Goal: Task Accomplishment & Management: Manage account settings

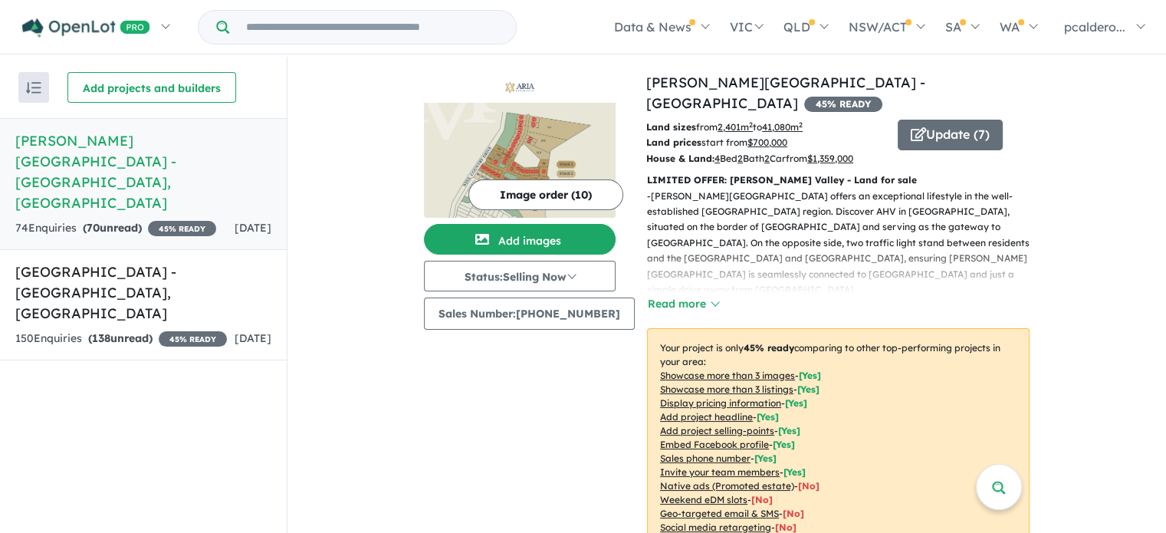
click at [549, 198] on button "Image order ( 10 )" at bounding box center [545, 194] width 155 height 31
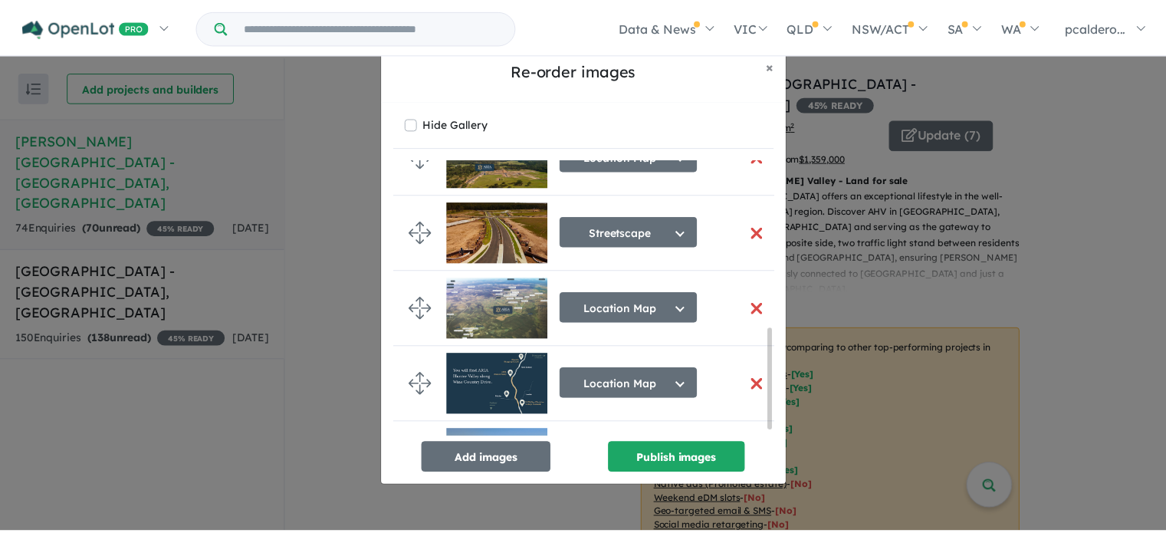
scroll to position [474, 0]
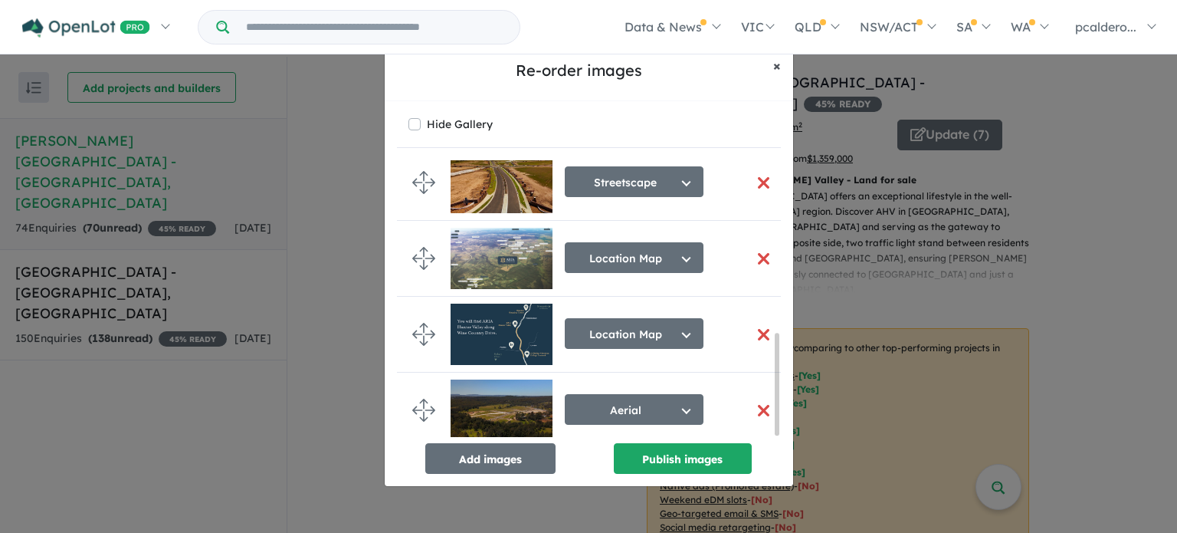
drag, startPoint x: 782, startPoint y: 67, endPoint x: 769, endPoint y: 67, distance: 13.0
click at [777, 66] on button "× Close" at bounding box center [777, 66] width 32 height 38
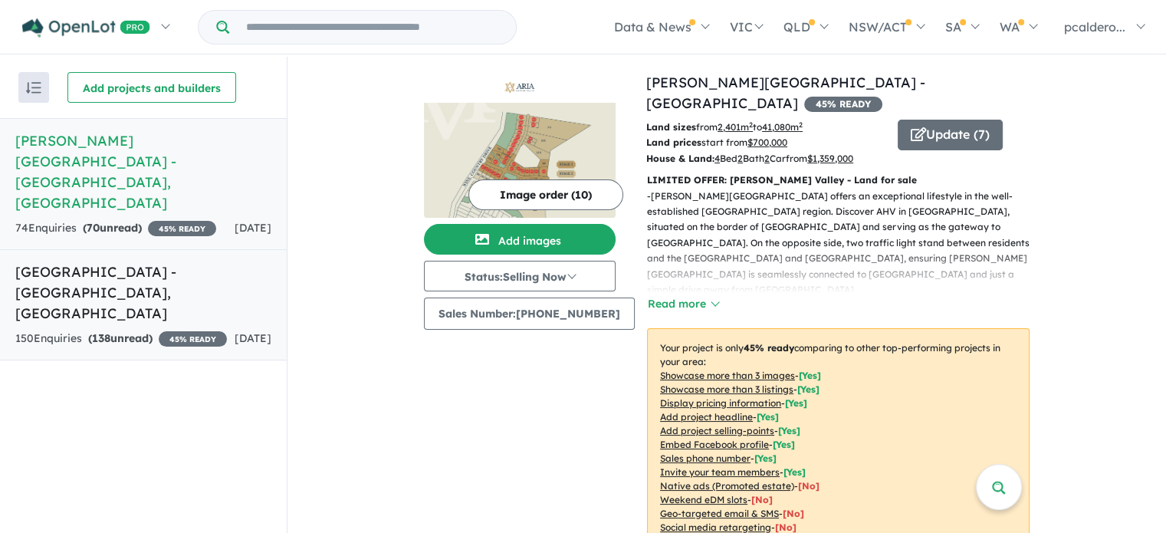
click at [149, 279] on link "Huntlee Estate - [GEOGRAPHIC_DATA] , [GEOGRAPHIC_DATA] 150 Enquir ies ( 138 unr…" at bounding box center [143, 304] width 287 height 111
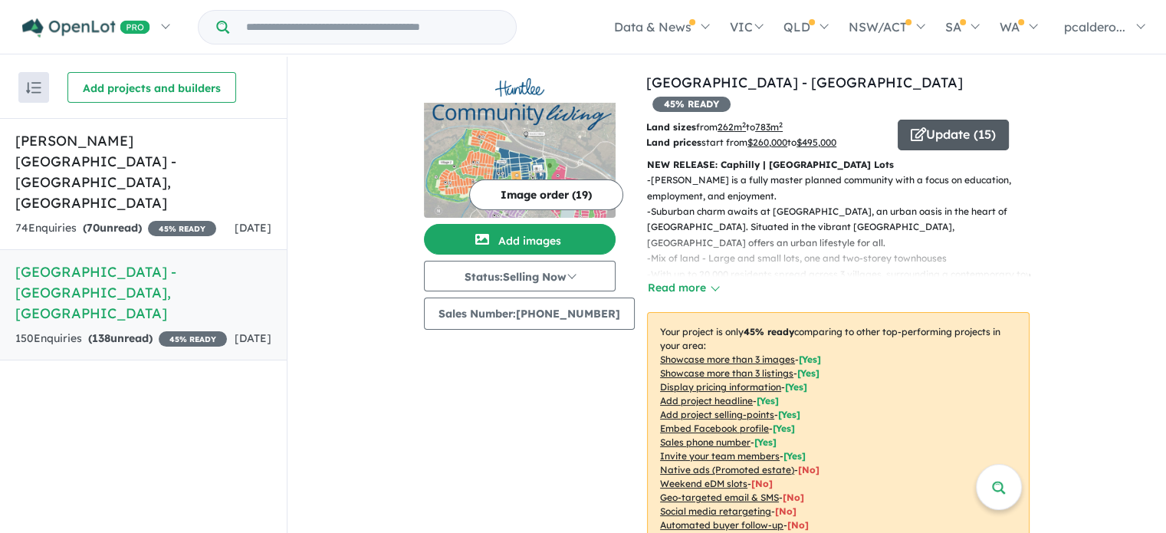
click at [949, 120] on button "Update ( 15 )" at bounding box center [952, 135] width 111 height 31
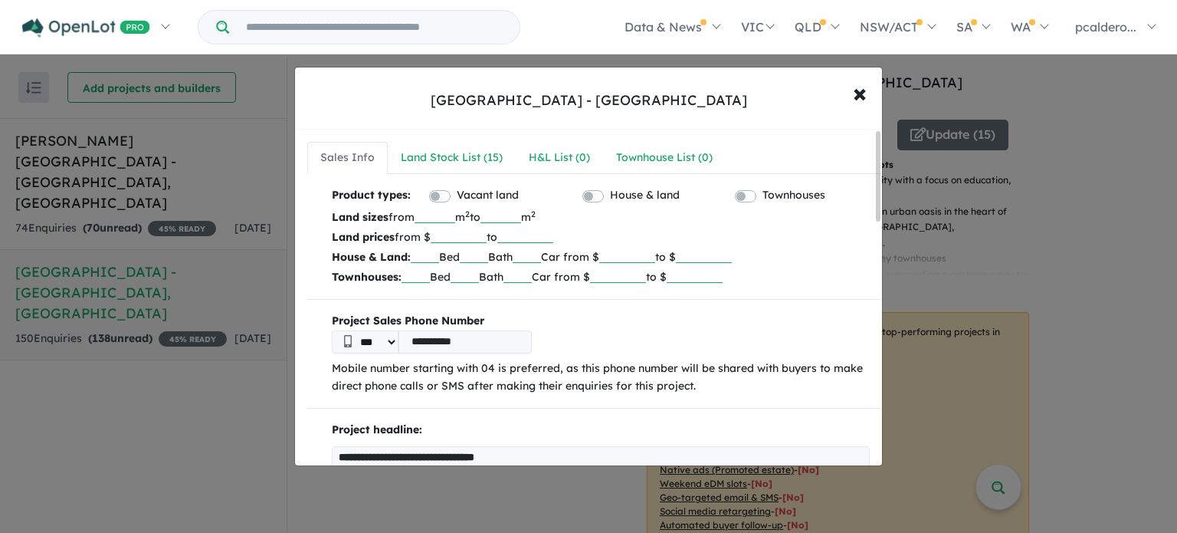
click at [462, 232] on input "******" at bounding box center [459, 235] width 56 height 15
click at [604, 336] on div "**********" at bounding box center [601, 341] width 538 height 23
click at [457, 154] on div "Land Stock List ( 15 )" at bounding box center [452, 158] width 102 height 18
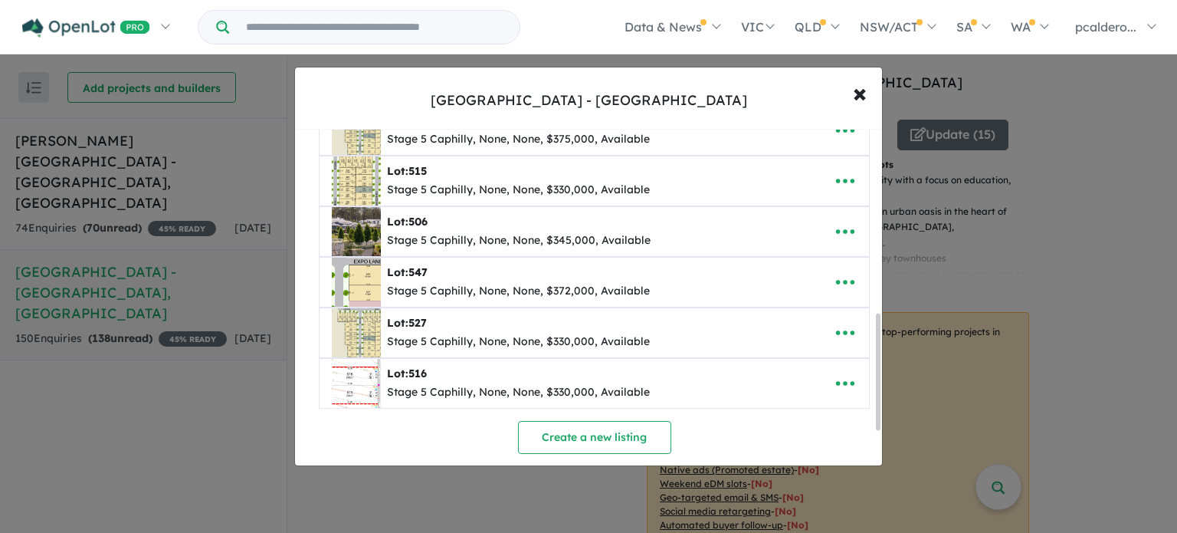
scroll to position [636, 0]
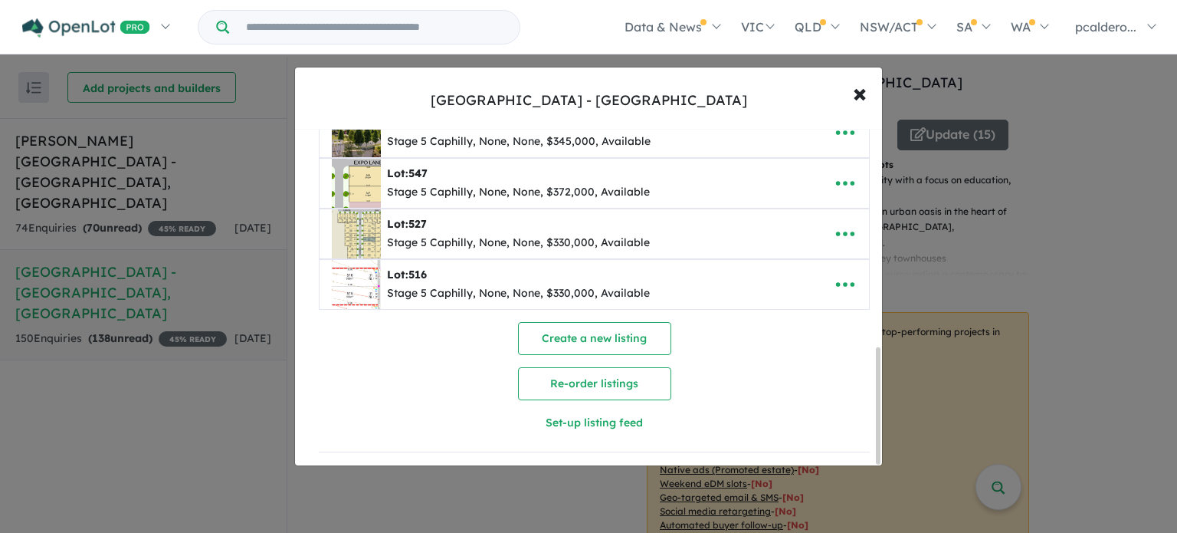
click at [573, 284] on div "Stage 5 Caphilly, None, None, $330,000, Available" at bounding box center [518, 293] width 263 height 18
click at [841, 274] on icon "button" at bounding box center [845, 284] width 23 height 23
click at [797, 320] on link "Edit" at bounding box center [811, 322] width 113 height 35
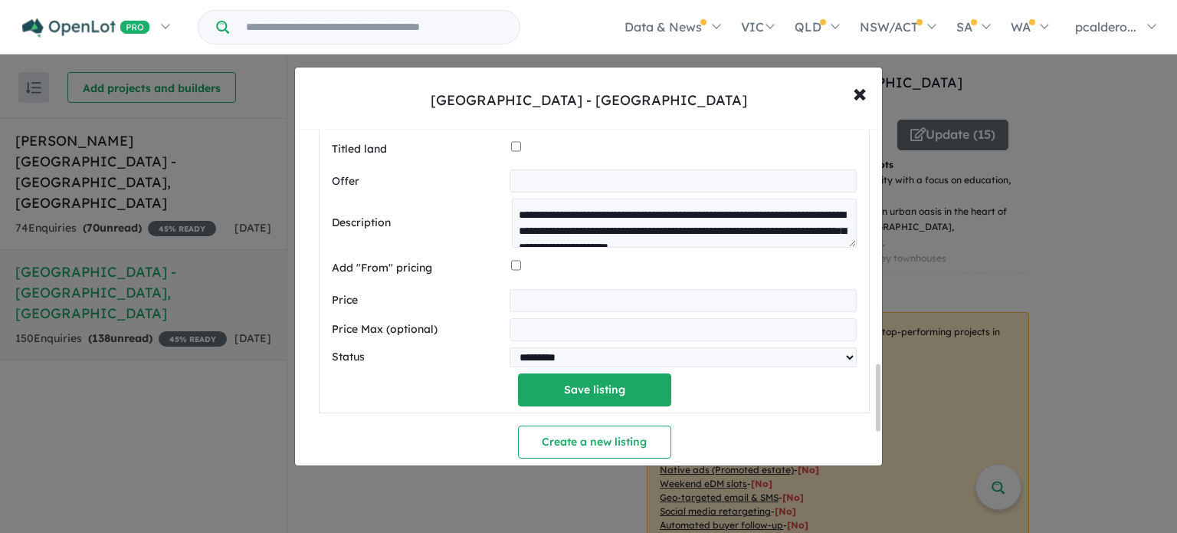
scroll to position [1199, 0]
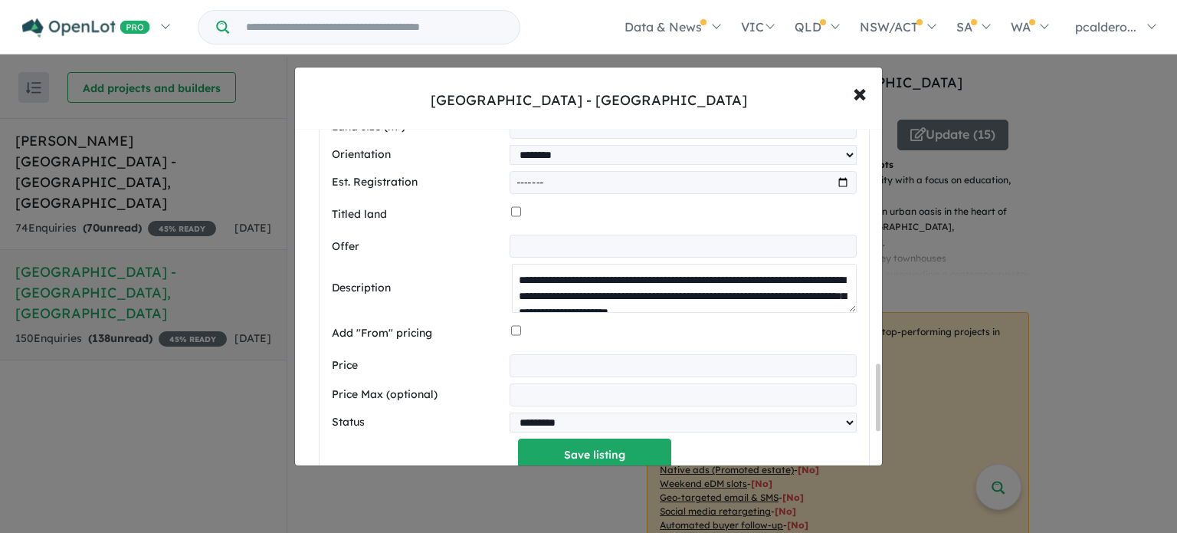
drag, startPoint x: 841, startPoint y: 307, endPoint x: 824, endPoint y: 318, distance: 20.6
click at [824, 331] on div "**********" at bounding box center [594, 115] width 525 height 713
click at [849, 306] on textarea "**********" at bounding box center [684, 288] width 345 height 48
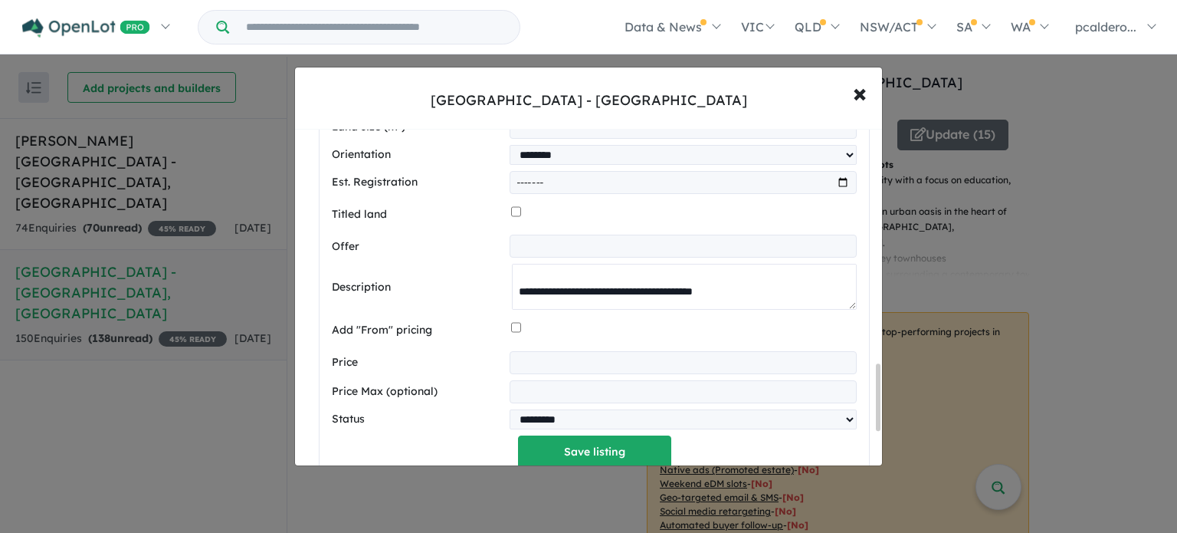
scroll to position [307, 0]
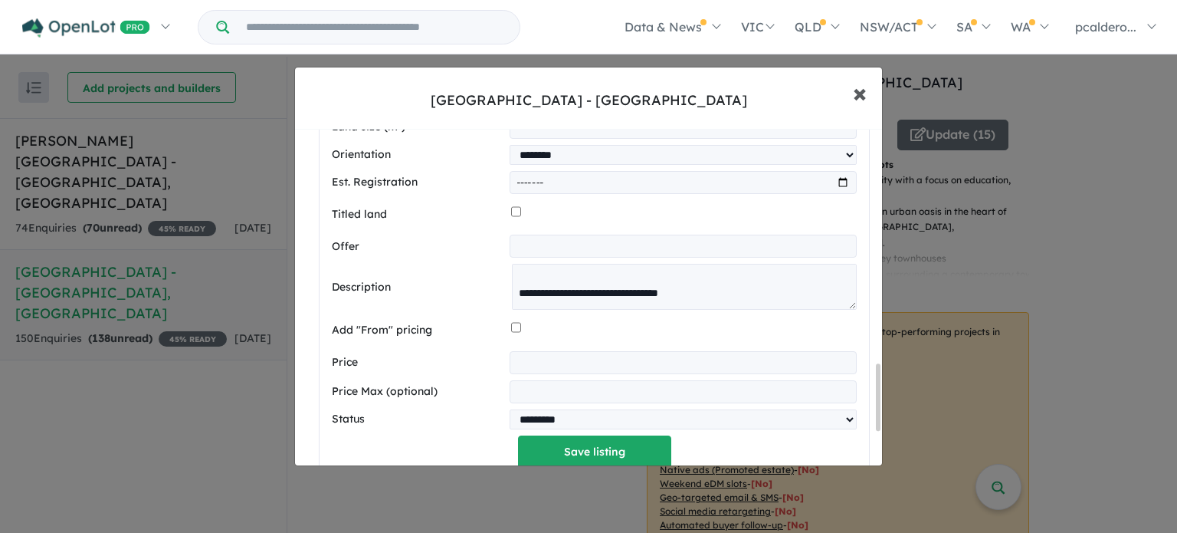
click at [864, 96] on button "× Close" at bounding box center [860, 92] width 44 height 41
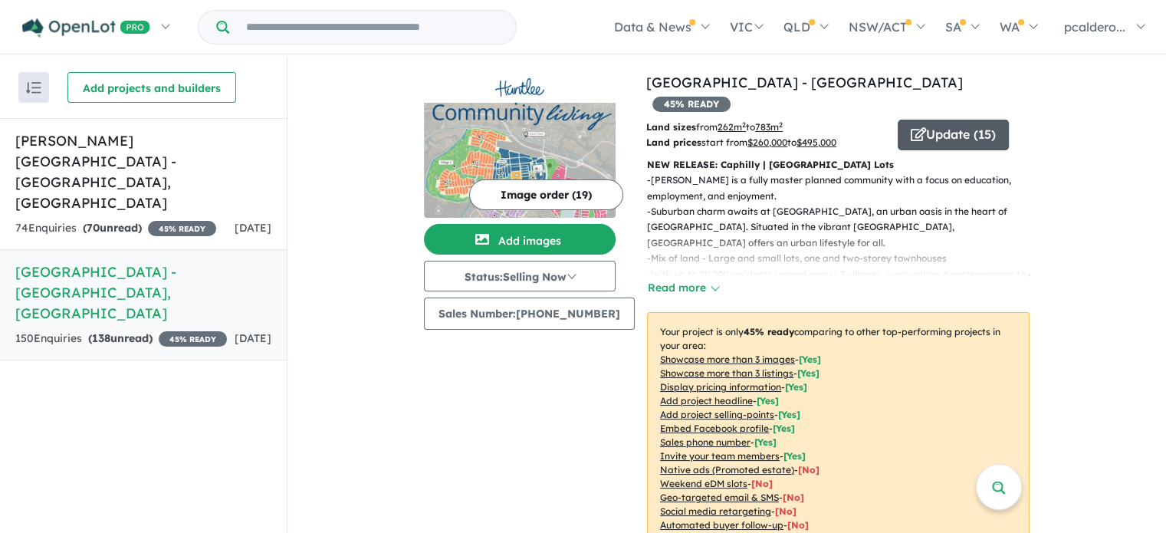
click at [956, 120] on button "Update ( 15 )" at bounding box center [952, 135] width 111 height 31
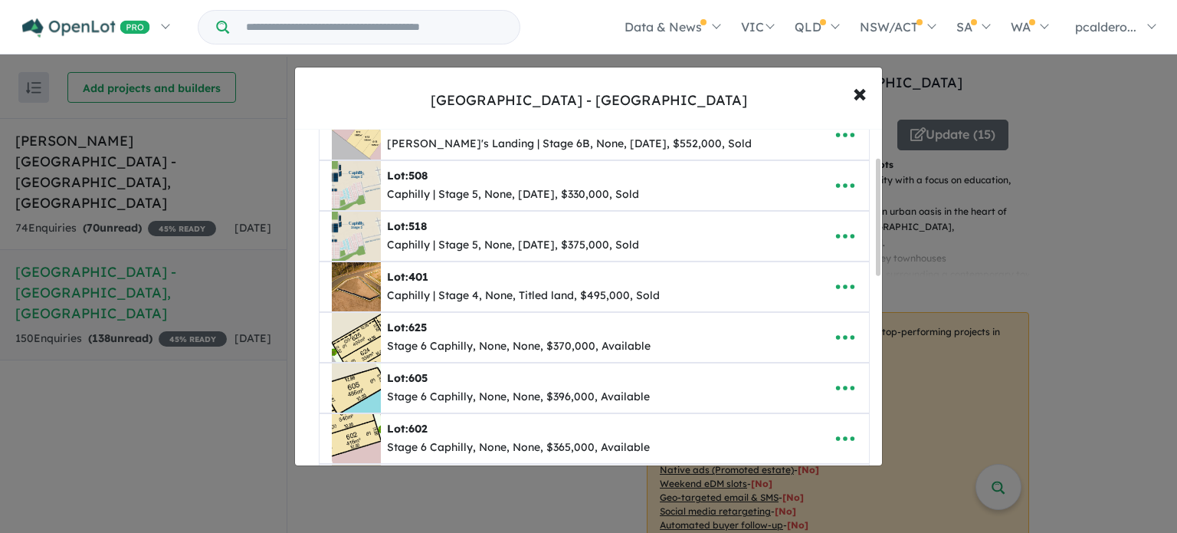
scroll to position [153, 0]
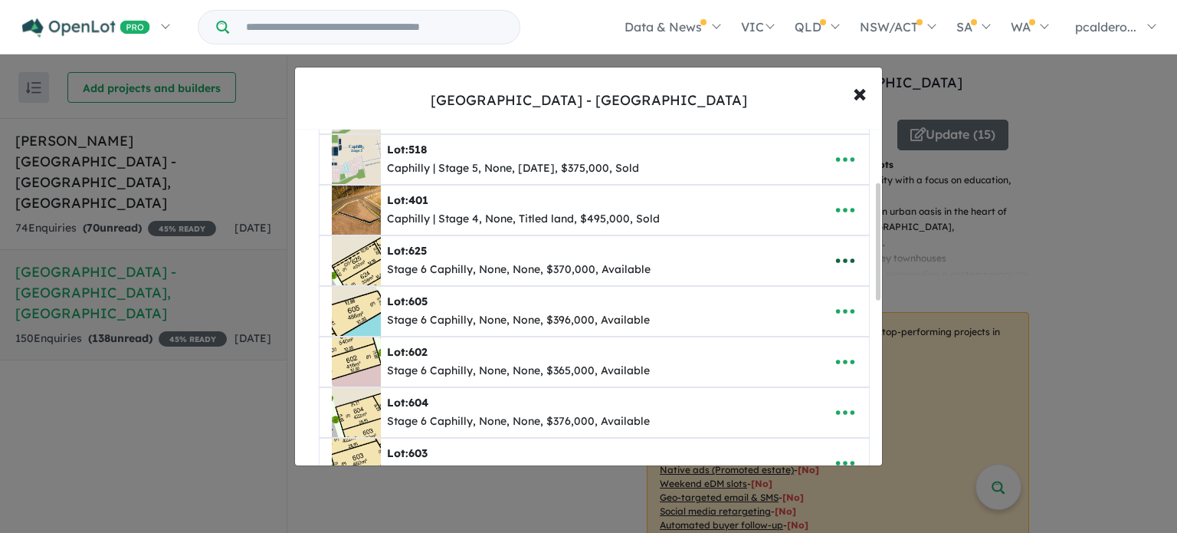
click at [840, 254] on icon "button" at bounding box center [845, 260] width 23 height 23
click at [803, 304] on link "Edit" at bounding box center [811, 298] width 113 height 35
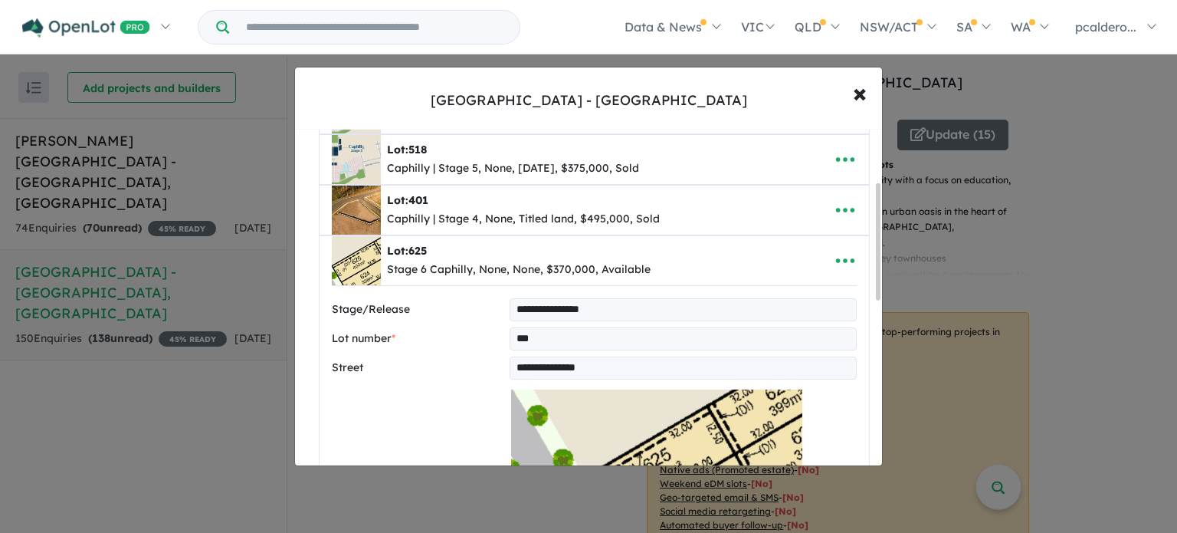
scroll to position [383, 0]
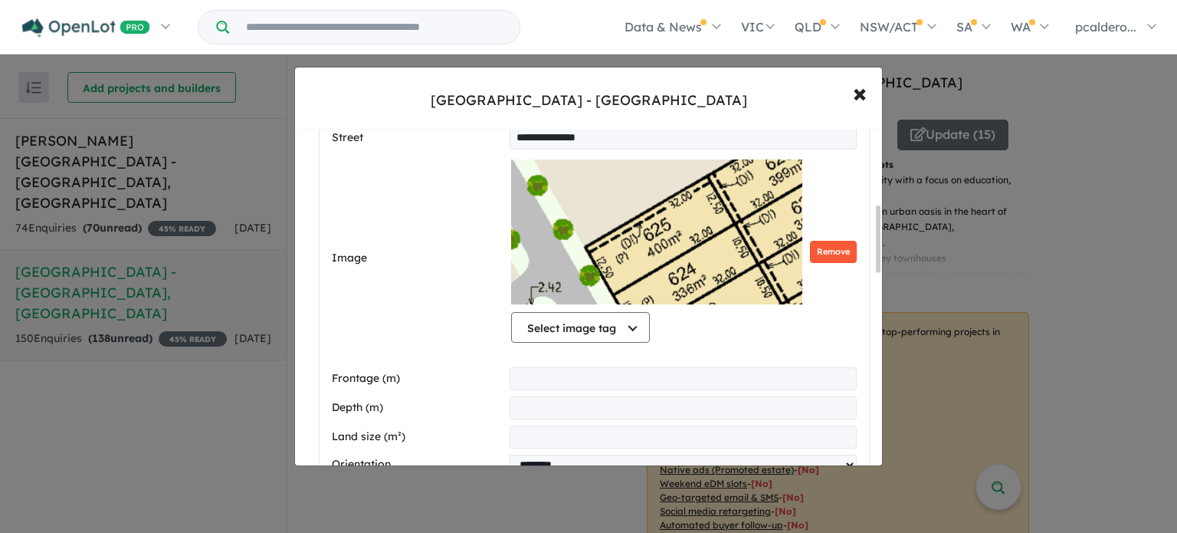
click at [829, 254] on button "Remove" at bounding box center [833, 252] width 47 height 22
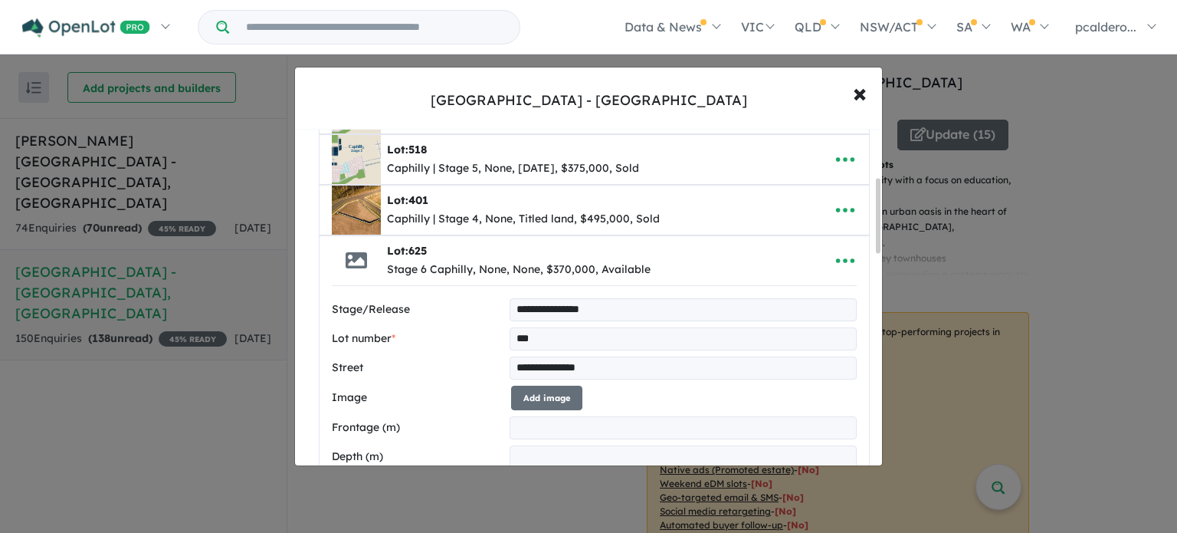
scroll to position [153, 0]
click at [861, 92] on span "×" at bounding box center [860, 92] width 14 height 33
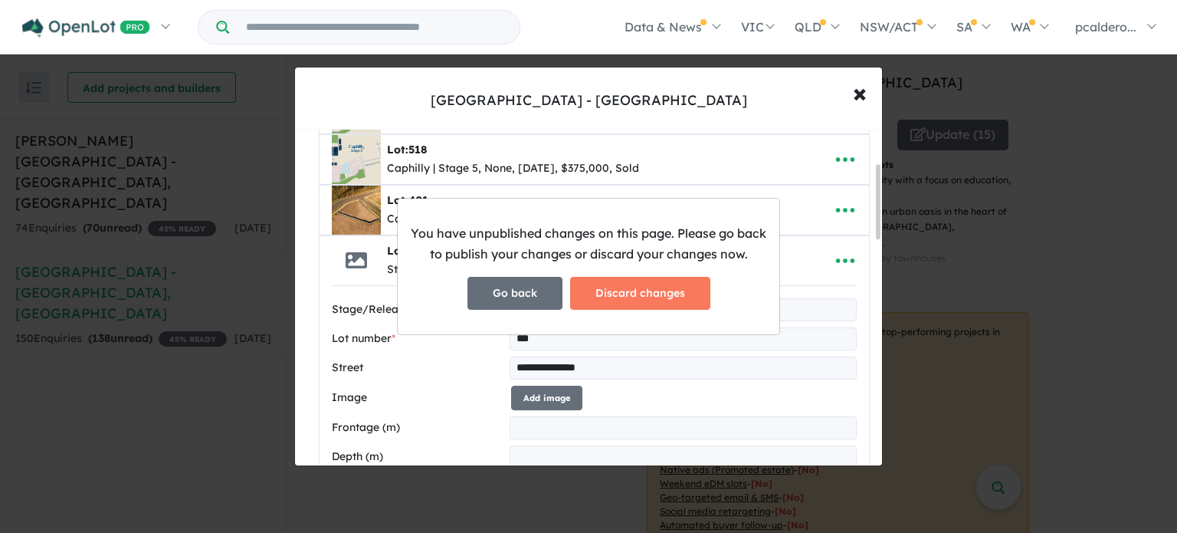
click at [531, 298] on button "Go back" at bounding box center [514, 293] width 95 height 33
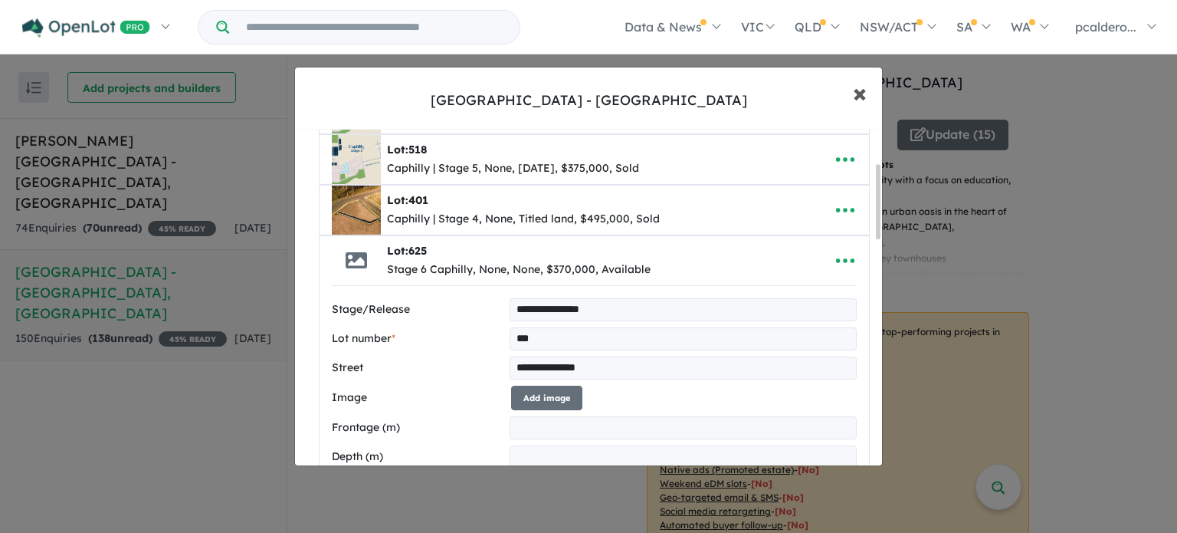
click at [874, 94] on button "× Close" at bounding box center [860, 92] width 44 height 41
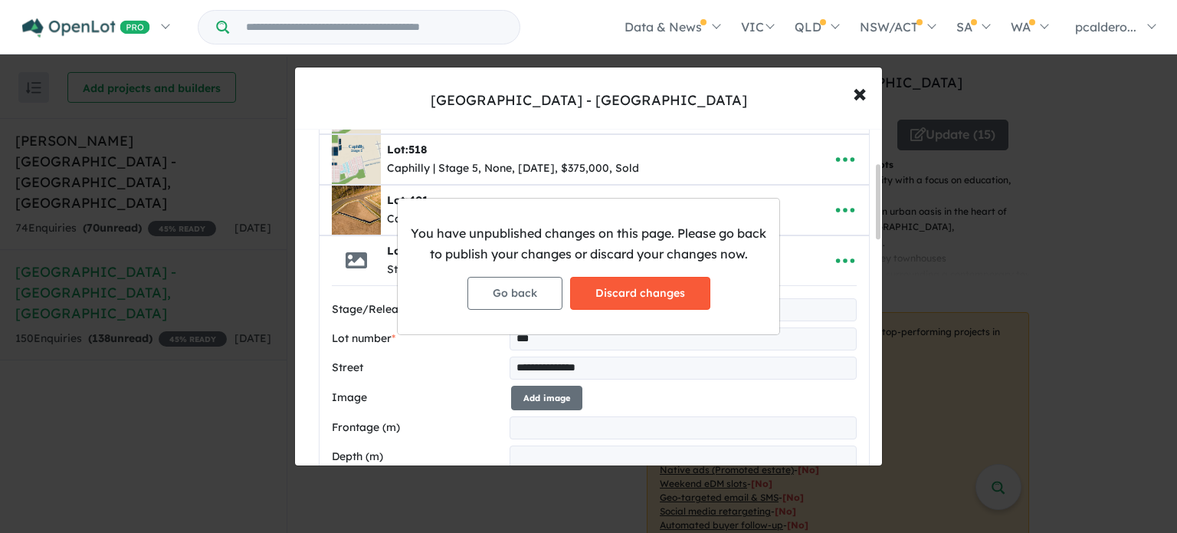
click at [656, 296] on button "Discard changes" at bounding box center [640, 293] width 140 height 33
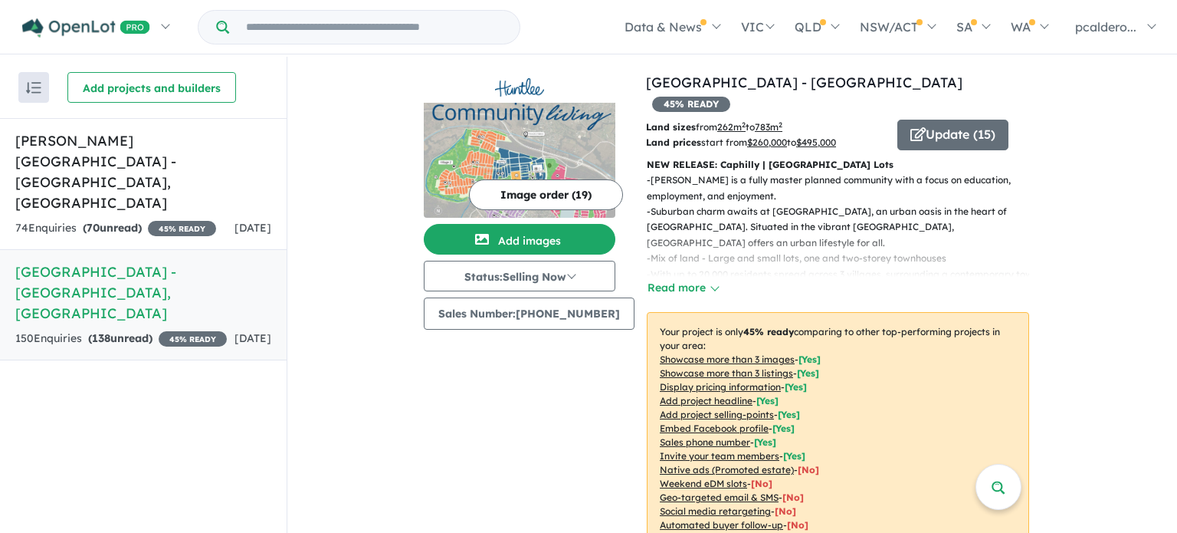
scroll to position [0, 0]
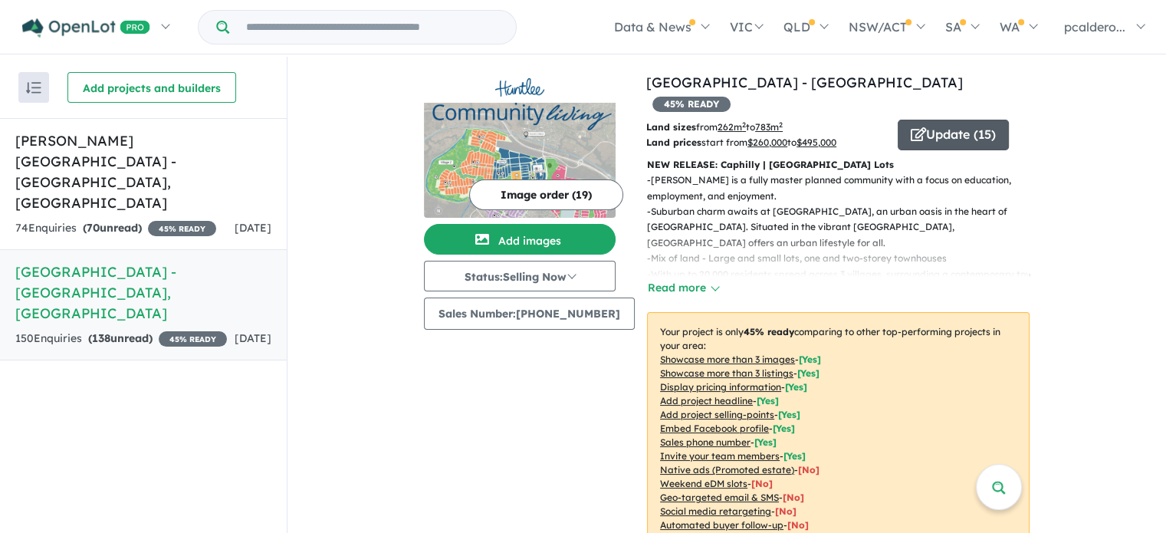
click at [923, 120] on button "Update ( 15 )" at bounding box center [952, 135] width 111 height 31
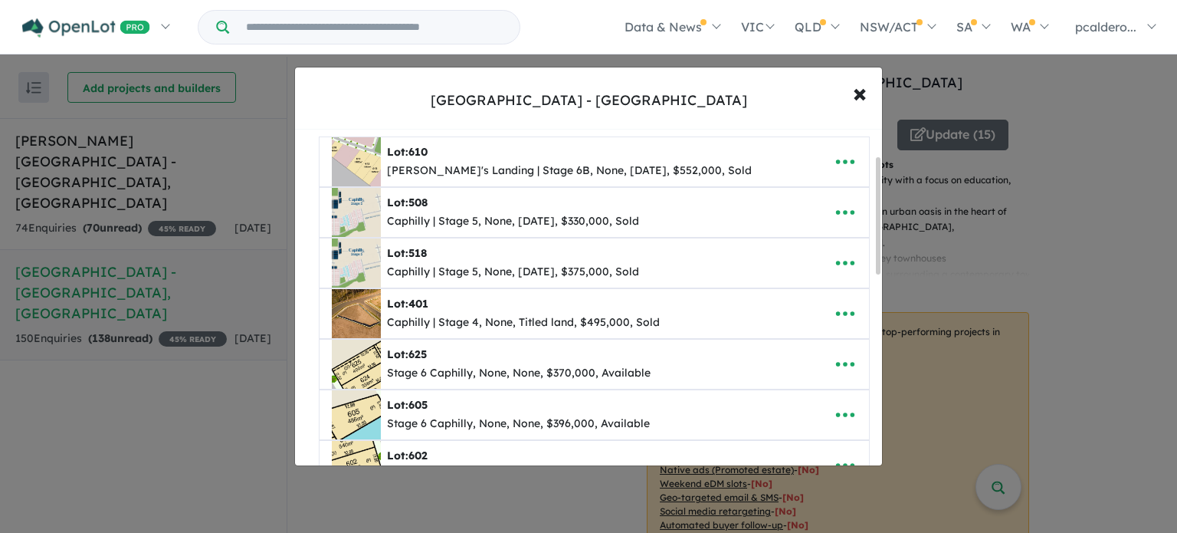
scroll to position [77, 0]
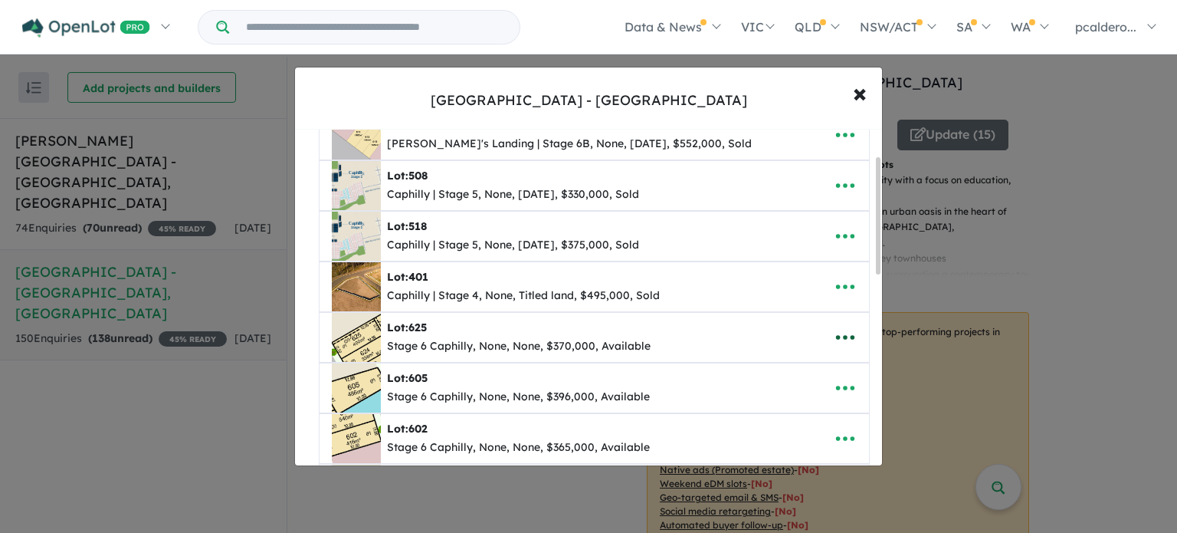
click at [837, 334] on icon "button" at bounding box center [845, 337] width 23 height 23
click at [777, 364] on link "Edit" at bounding box center [811, 375] width 113 height 35
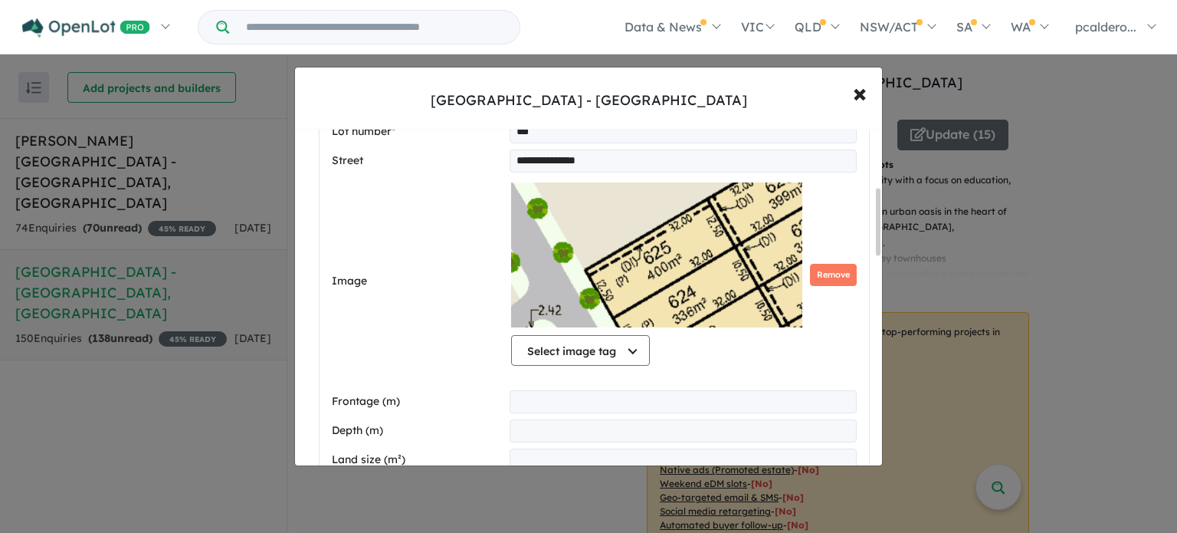
scroll to position [383, 0]
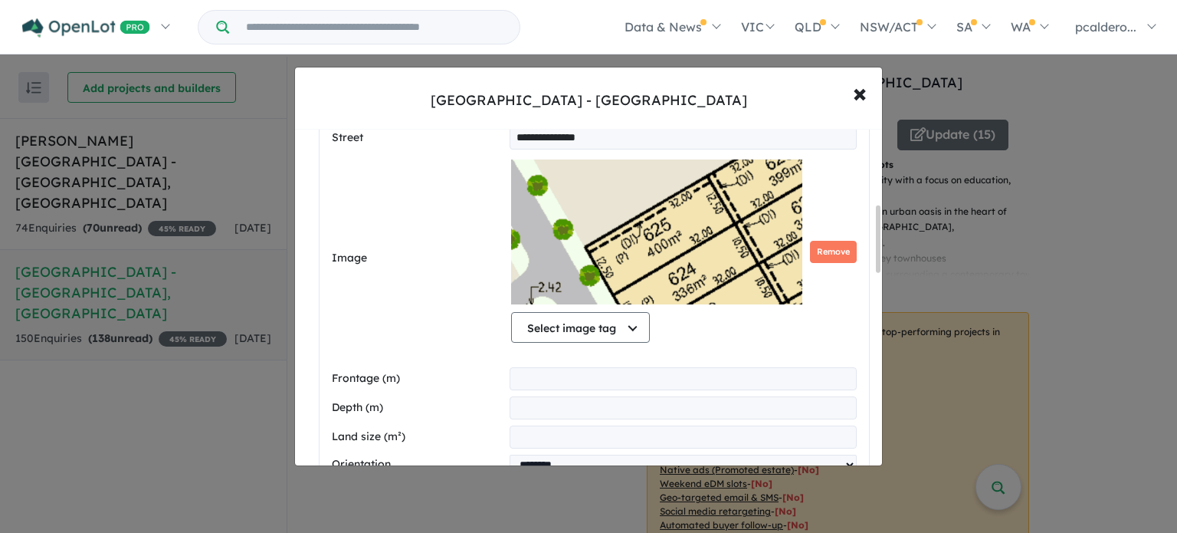
click at [596, 254] on img at bounding box center [656, 232] width 291 height 153
click at [834, 250] on button "Remove" at bounding box center [833, 252] width 47 height 22
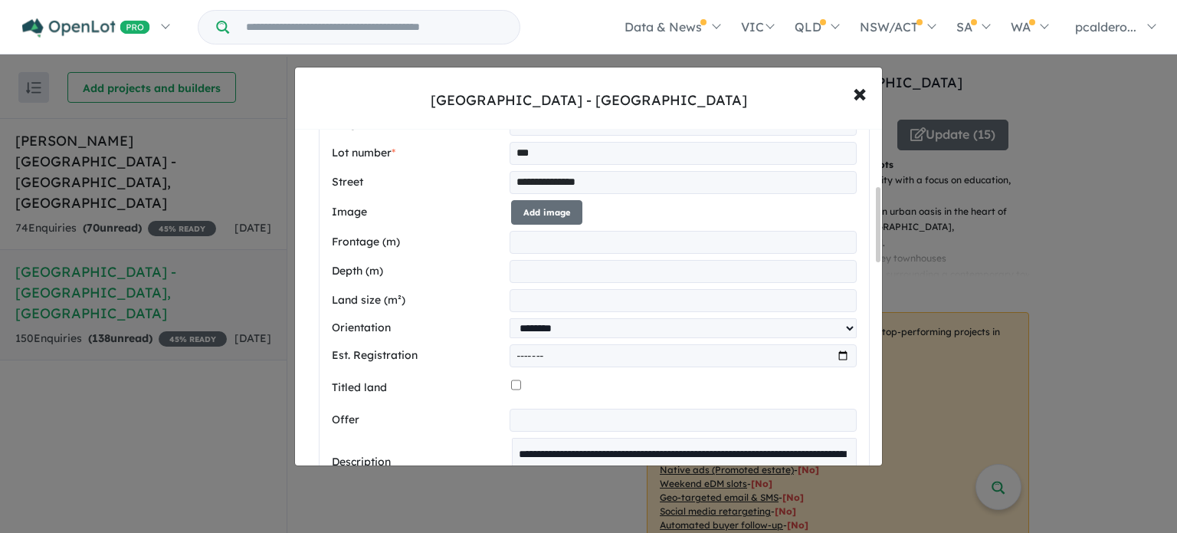
scroll to position [230, 0]
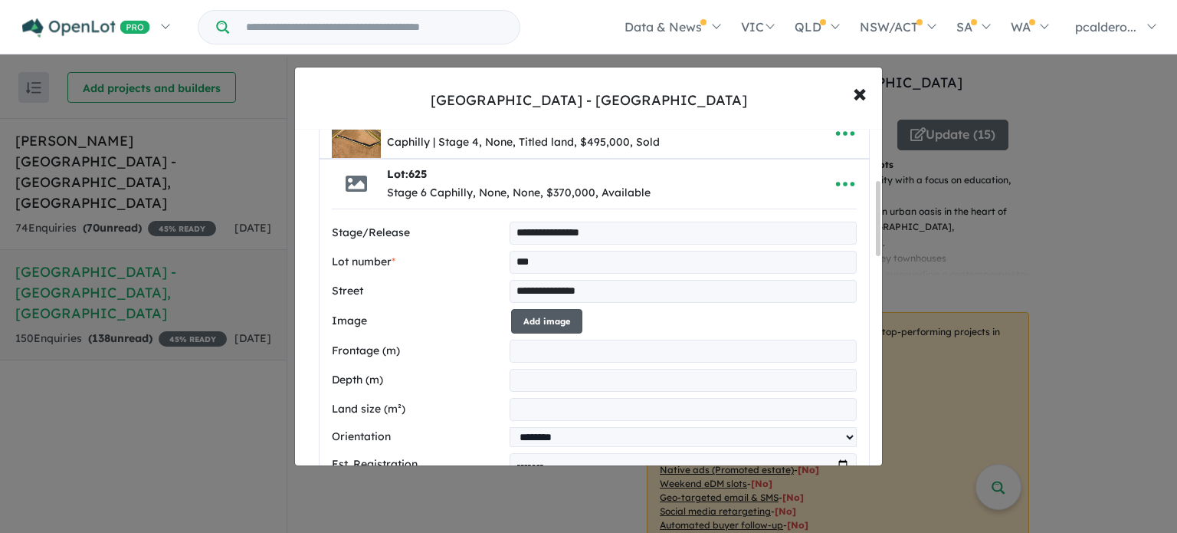
click at [529, 318] on button "Add image" at bounding box center [546, 321] width 71 height 25
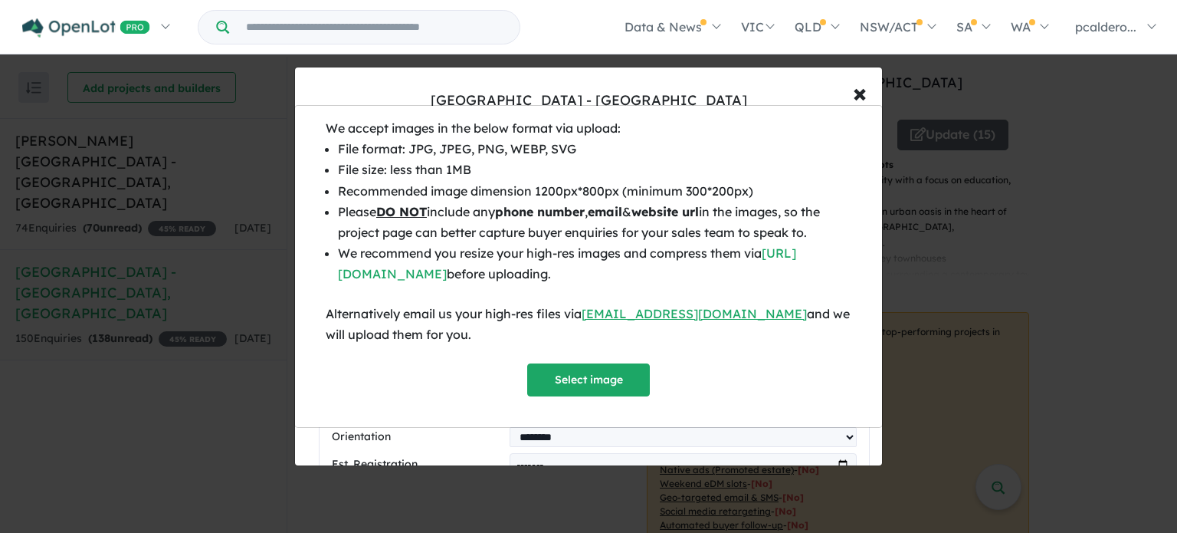
click at [855, 80] on div "We accept images in the below format via upload: File format: JPG, JPEG, PNG, W…" at bounding box center [588, 266] width 1177 height 533
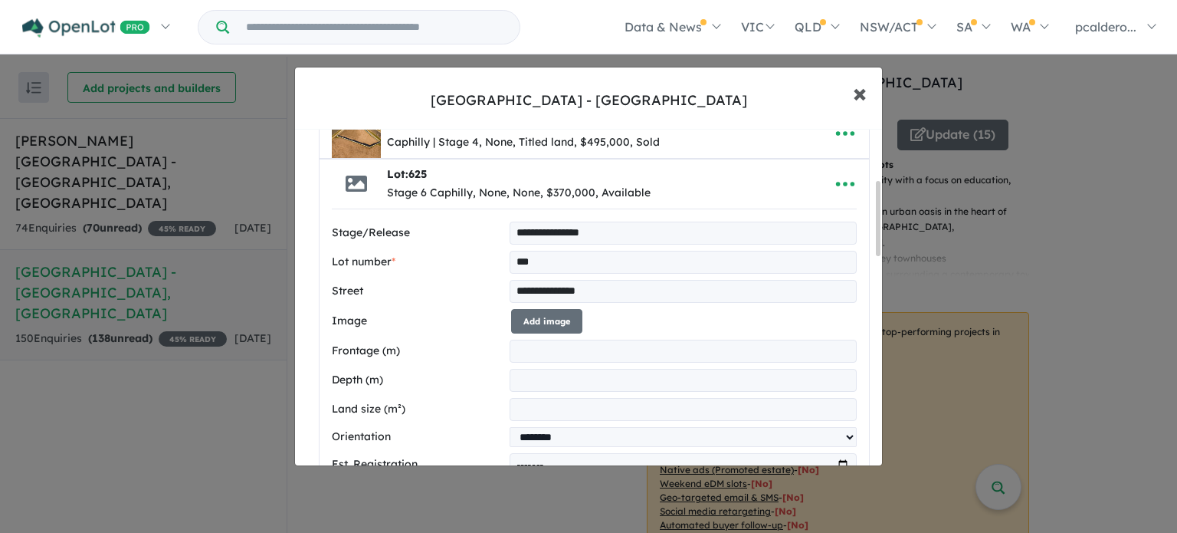
click at [855, 93] on span "×" at bounding box center [860, 92] width 14 height 33
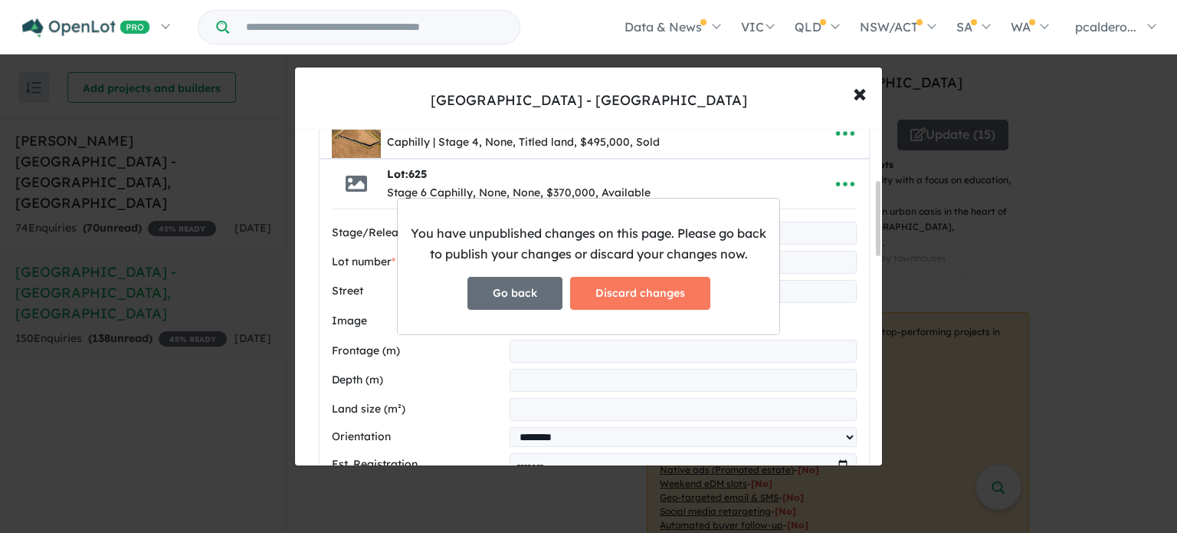
click at [540, 294] on button "Go back" at bounding box center [514, 293] width 95 height 33
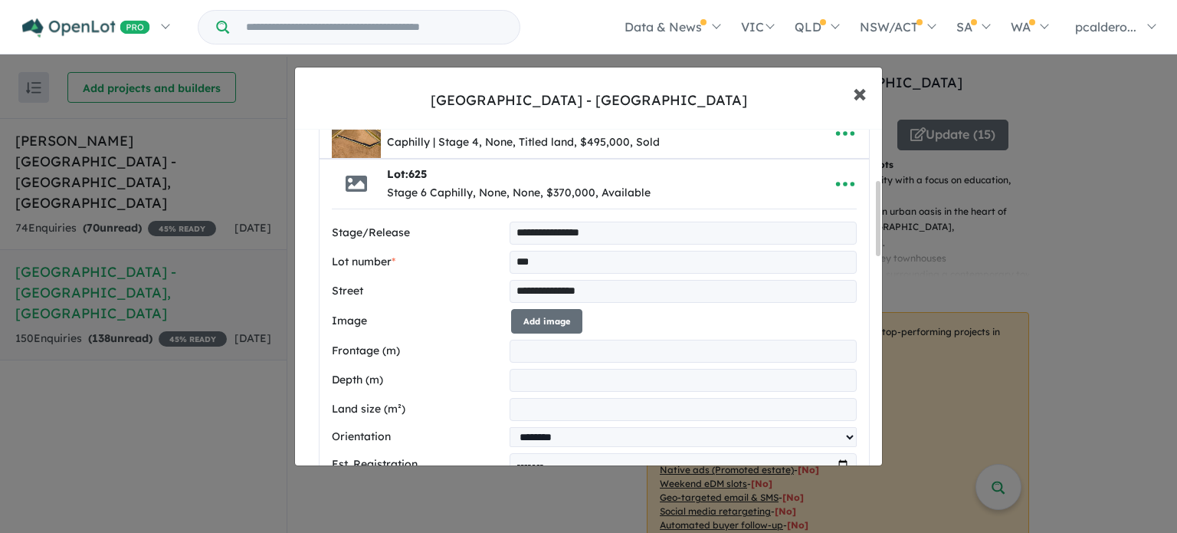
click at [868, 93] on button "× Close" at bounding box center [860, 92] width 44 height 41
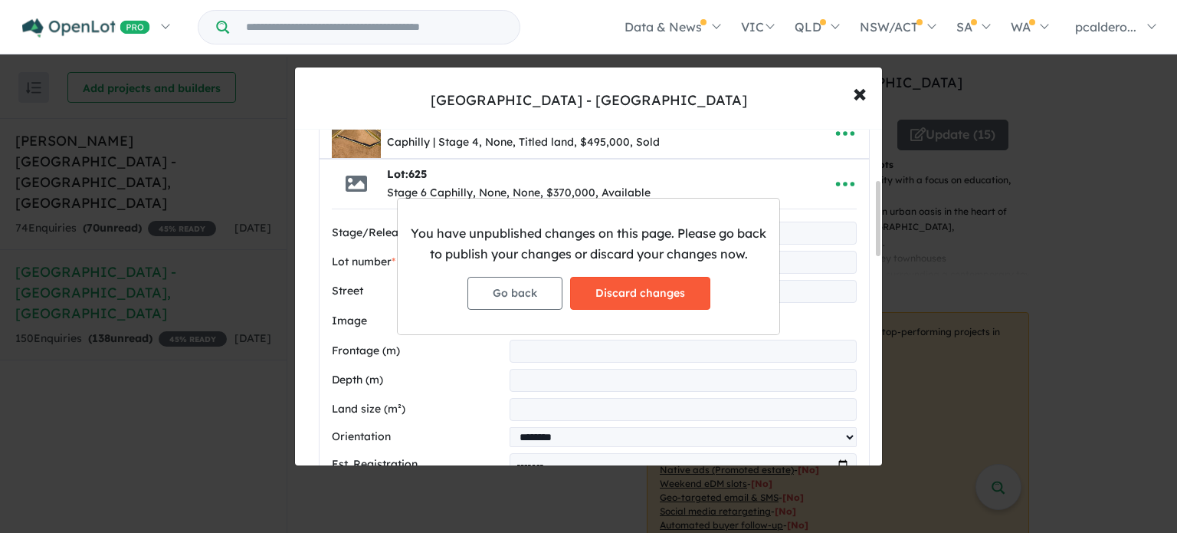
click at [685, 284] on button "Discard changes" at bounding box center [640, 293] width 140 height 33
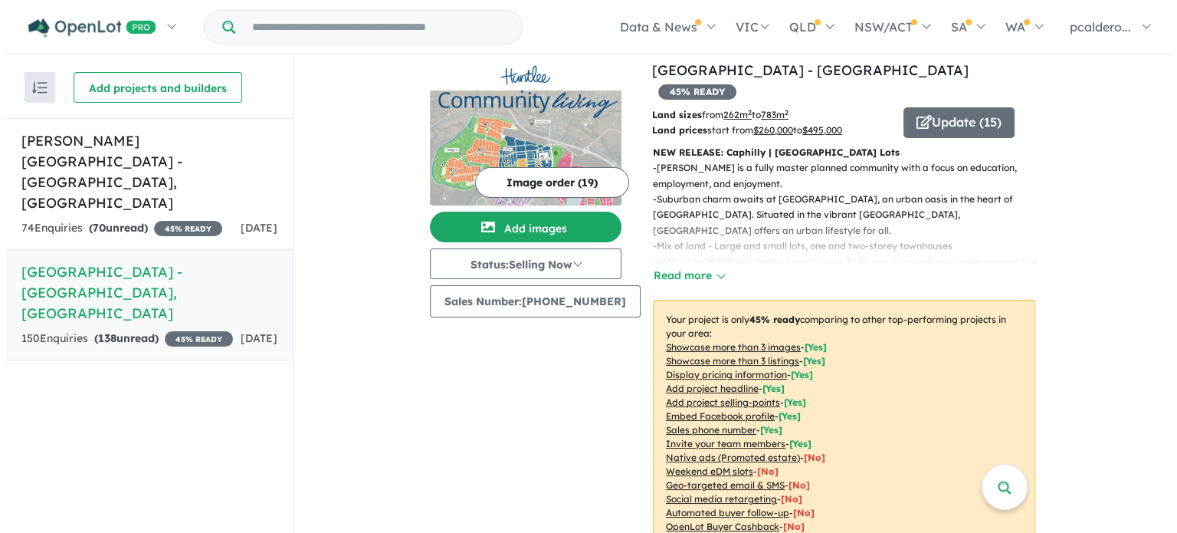
scroll to position [0, 0]
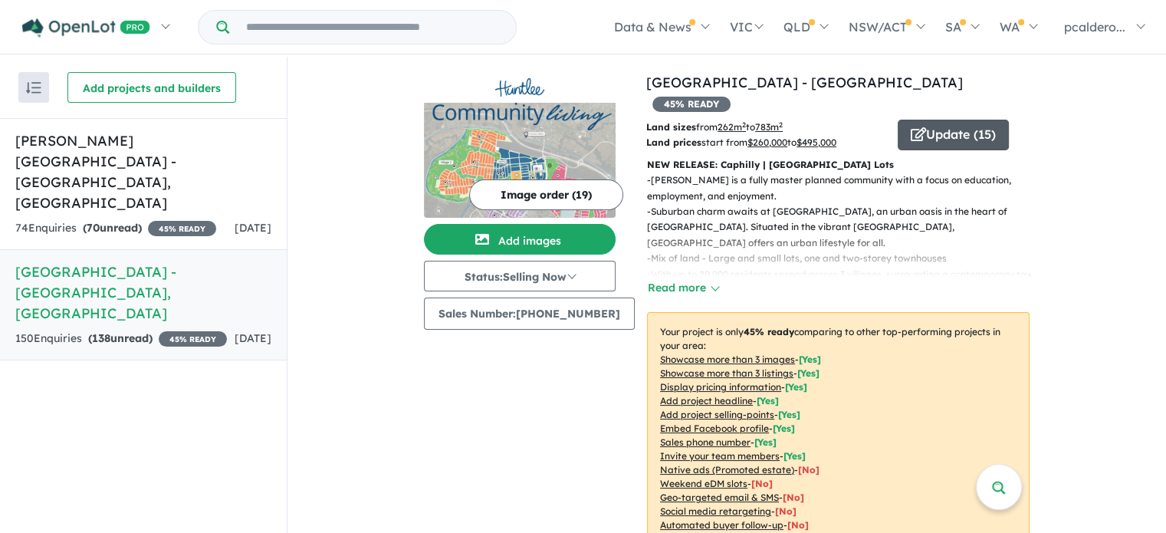
click at [944, 120] on button "Update ( 15 )" at bounding box center [952, 135] width 111 height 31
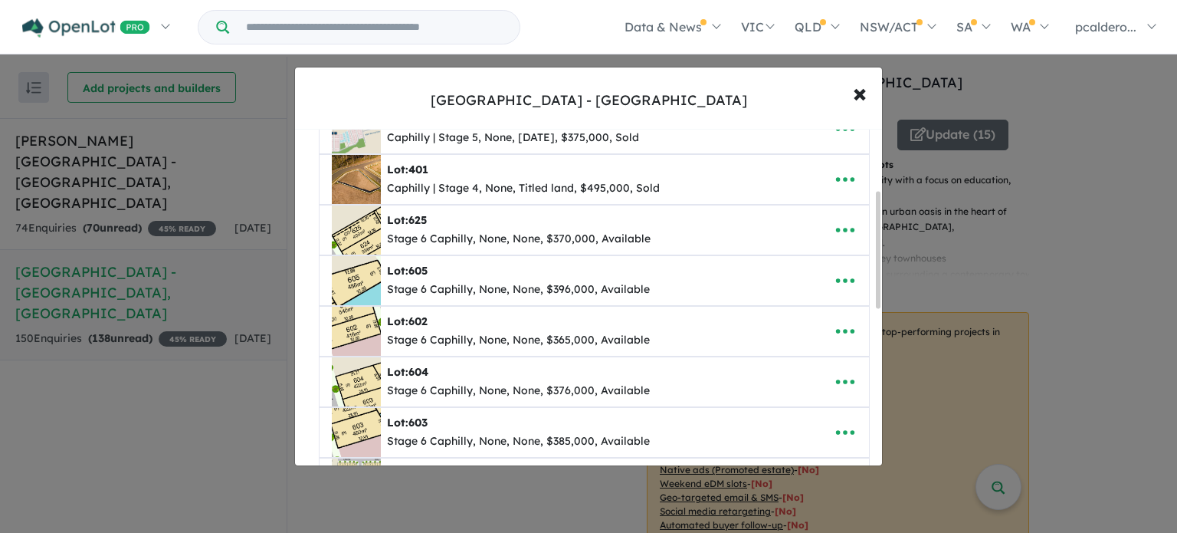
scroll to position [177, 0]
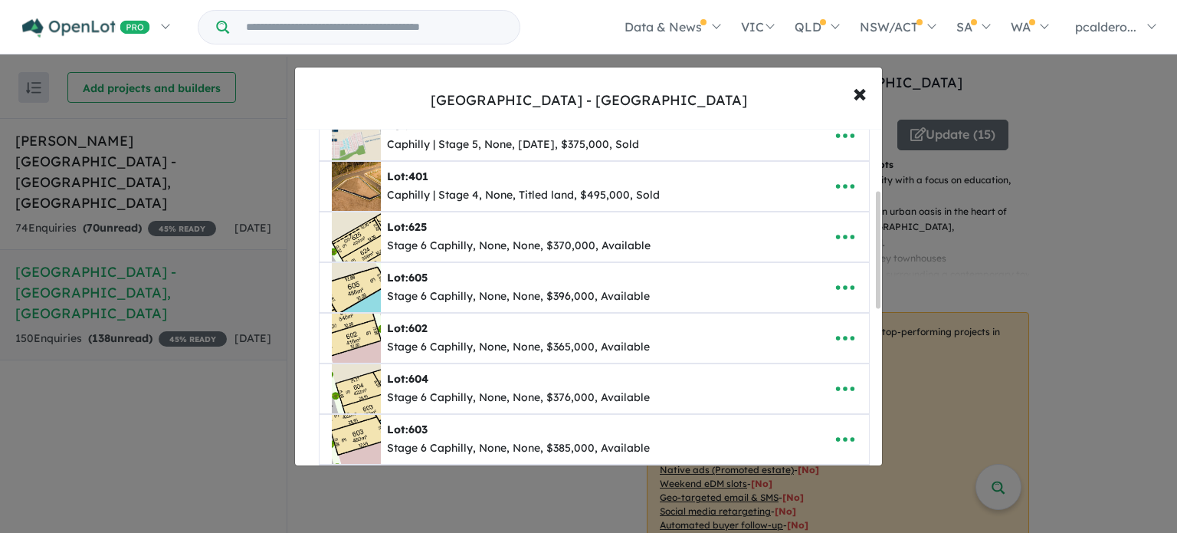
click at [438, 180] on div "Lot: 401" at bounding box center [523, 177] width 273 height 18
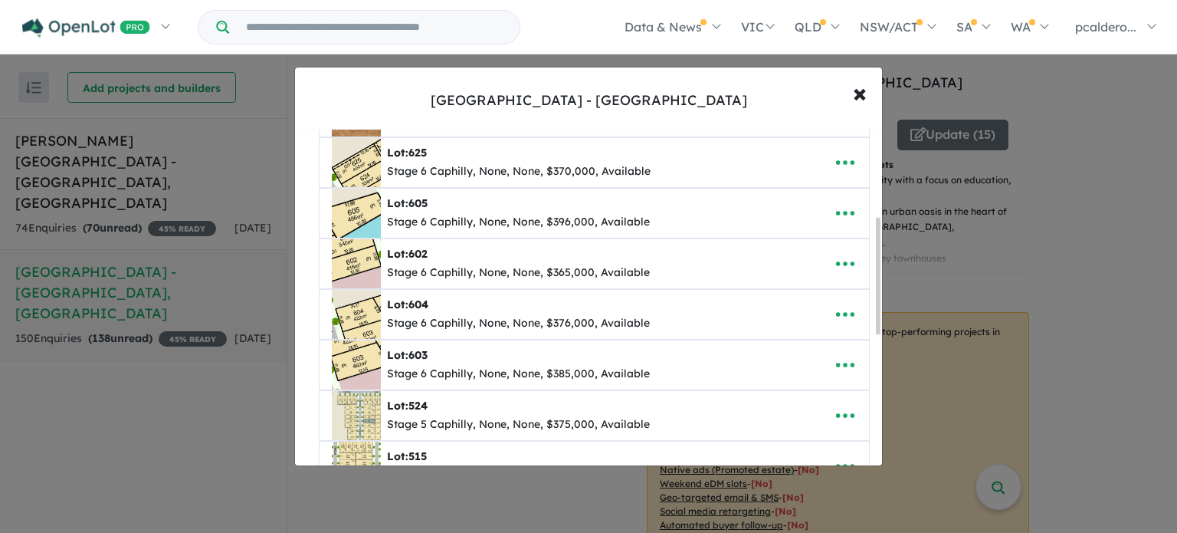
scroll to position [254, 0]
